Goal: Transaction & Acquisition: Purchase product/service

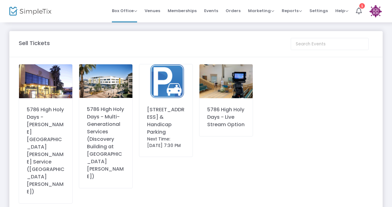
click at [48, 122] on div "5786 High Holy Days - [PERSON_NAME][GEOGRAPHIC_DATA][PERSON_NAME] Service ([GEO…" at bounding box center [46, 151] width 38 height 90
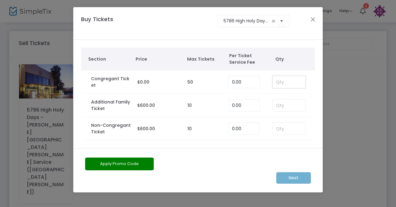
click at [281, 80] on input at bounding box center [289, 82] width 32 height 12
type input "3"
click at [289, 183] on m-button "Next" at bounding box center [293, 179] width 35 height 12
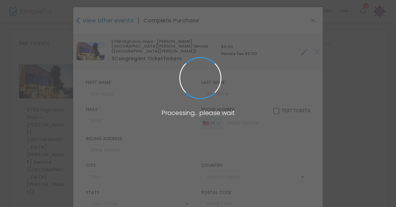
type input "[GEOGRAPHIC_DATA]"
type input "[US_STATE]"
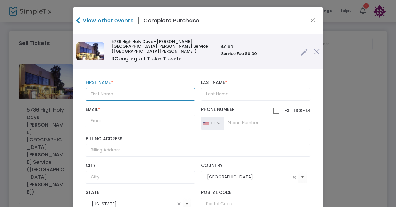
click at [138, 89] on input "text" at bounding box center [140, 94] width 109 height 13
type input "[GEOGRAPHIC_DATA]"
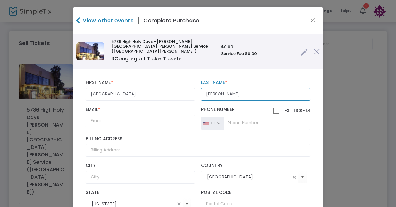
type input "[PERSON_NAME]"
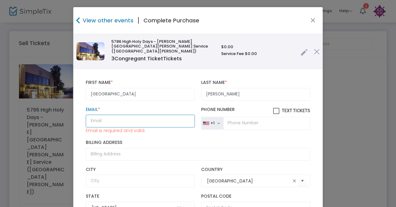
paste input "[EMAIL_ADDRESS][DOMAIN_NAME]"
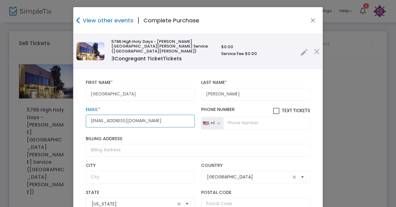
type input "[EMAIL_ADDRESS][DOMAIN_NAME]"
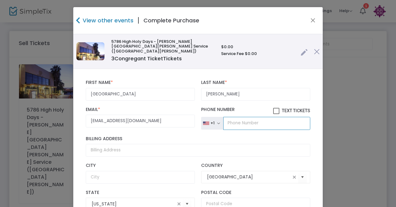
click at [232, 117] on input "tel" at bounding box center [266, 123] width 87 height 13
paste input "[PHONE_NUMBER]"
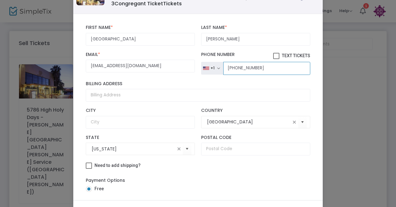
scroll to position [53, 0]
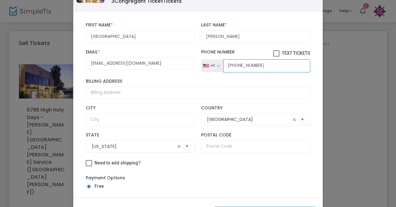
type input "[PHONE_NUMBER]"
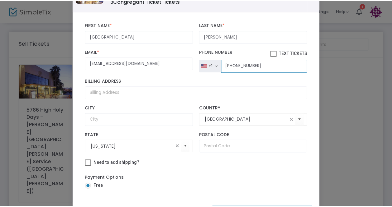
scroll to position [81, 0]
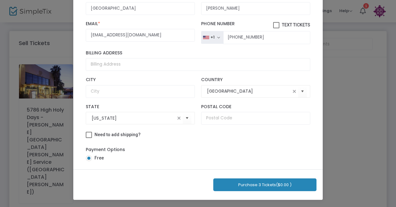
click at [235, 188] on button "Purchase 3 Tickets ($0.00 )" at bounding box center [264, 185] width 103 height 13
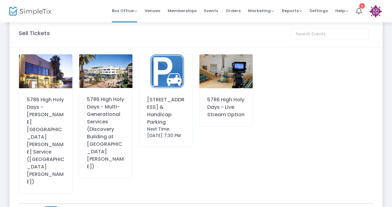
scroll to position [0, 0]
